Goal: Navigation & Orientation: Find specific page/section

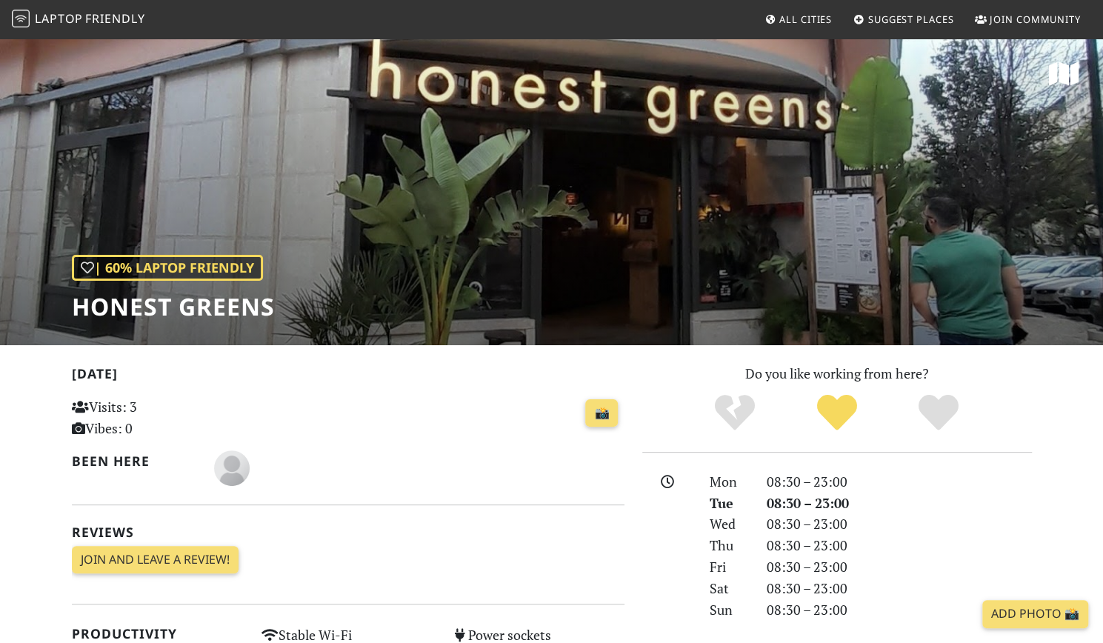
click at [111, 14] on span "Friendly" at bounding box center [114, 18] width 59 height 16
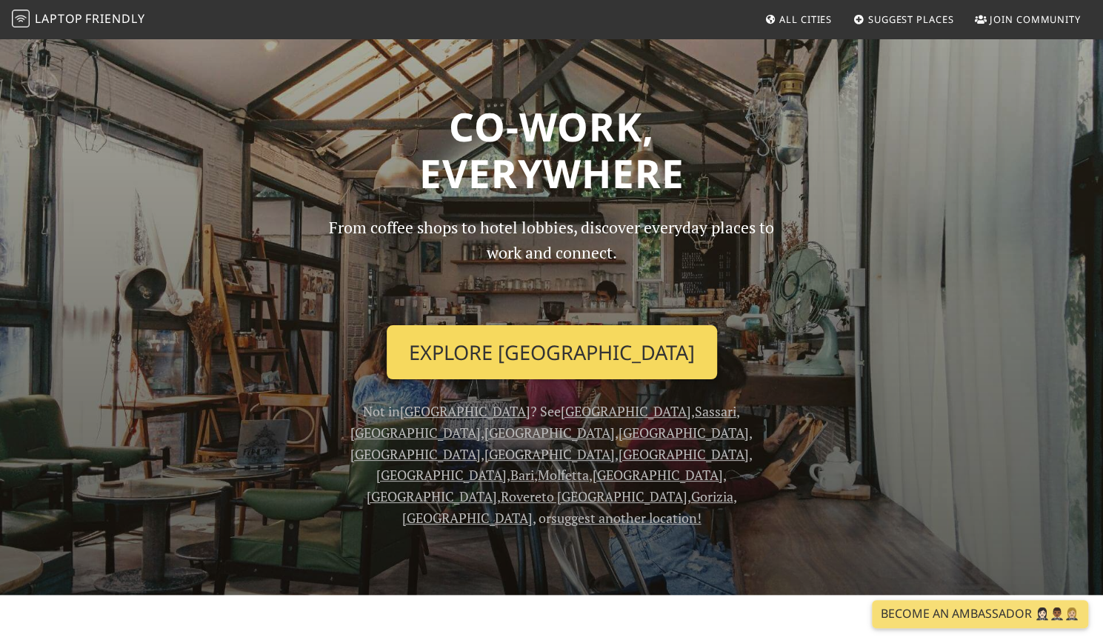
click at [564, 341] on link "Explore Milano" at bounding box center [552, 352] width 330 height 55
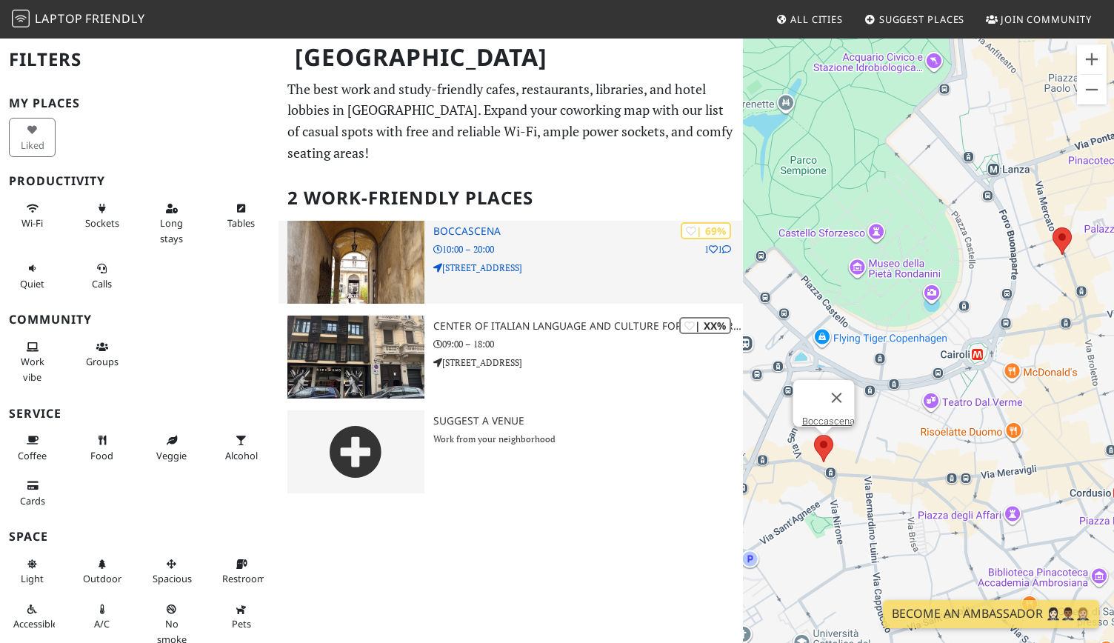
click at [613, 261] on p "[STREET_ADDRESS]" at bounding box center [588, 268] width 310 height 14
